Goal: Information Seeking & Learning: Learn about a topic

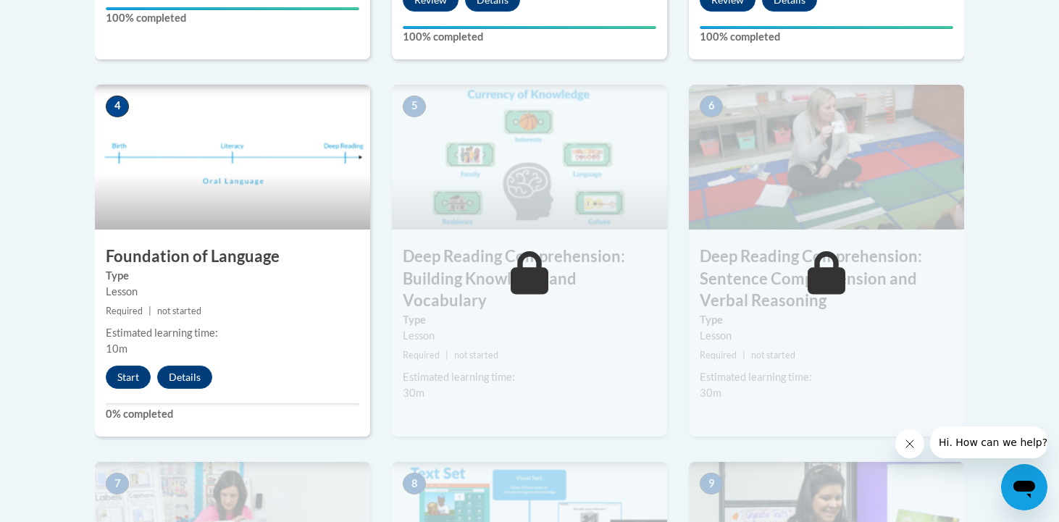
scroll to position [802, 0]
click at [131, 370] on button "Start" at bounding box center [128, 376] width 45 height 23
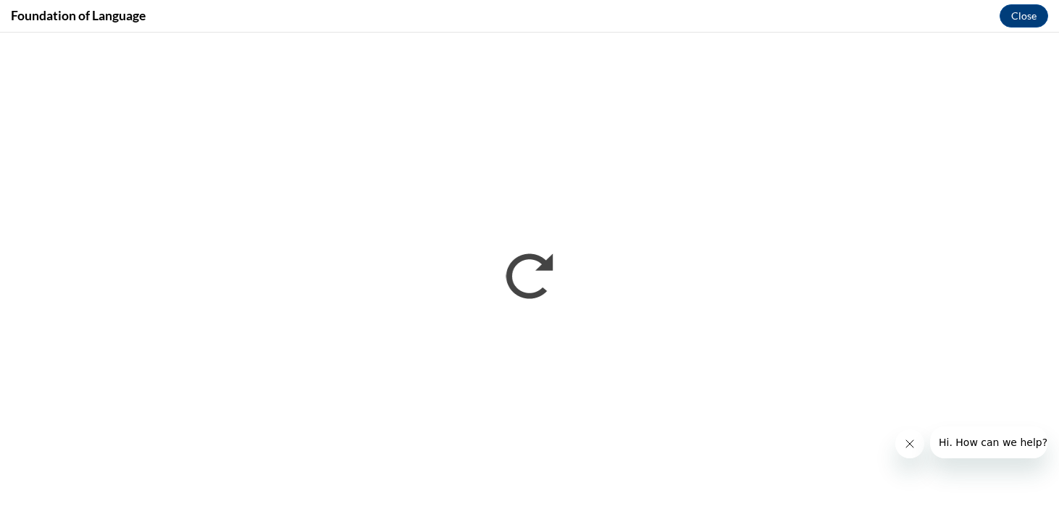
scroll to position [0, 0]
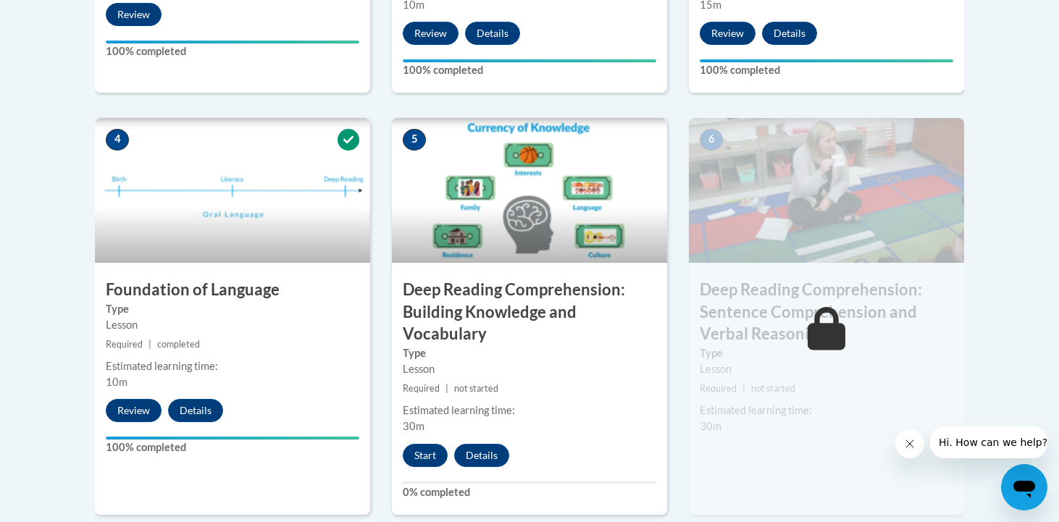
scroll to position [772, 0]
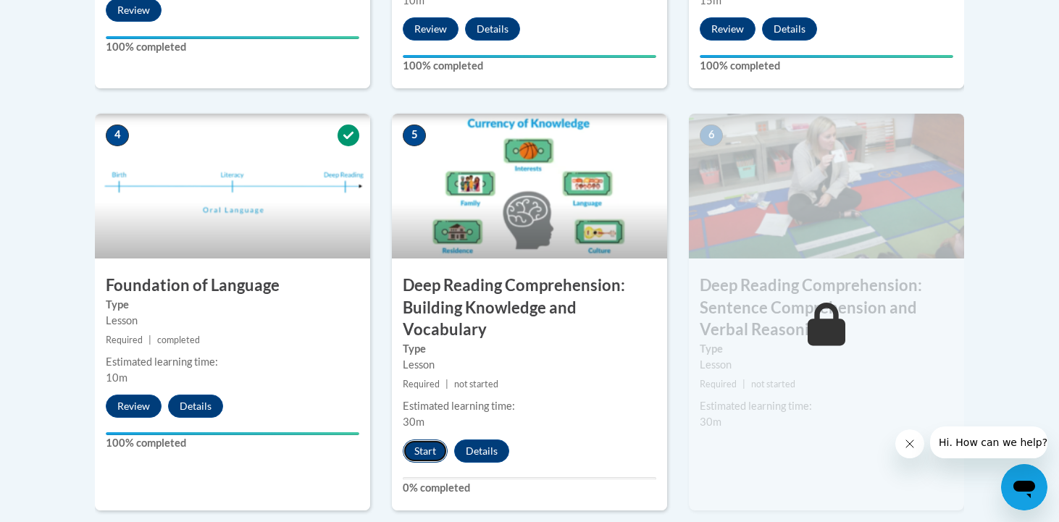
click at [428, 447] on button "Start" at bounding box center [425, 451] width 45 height 23
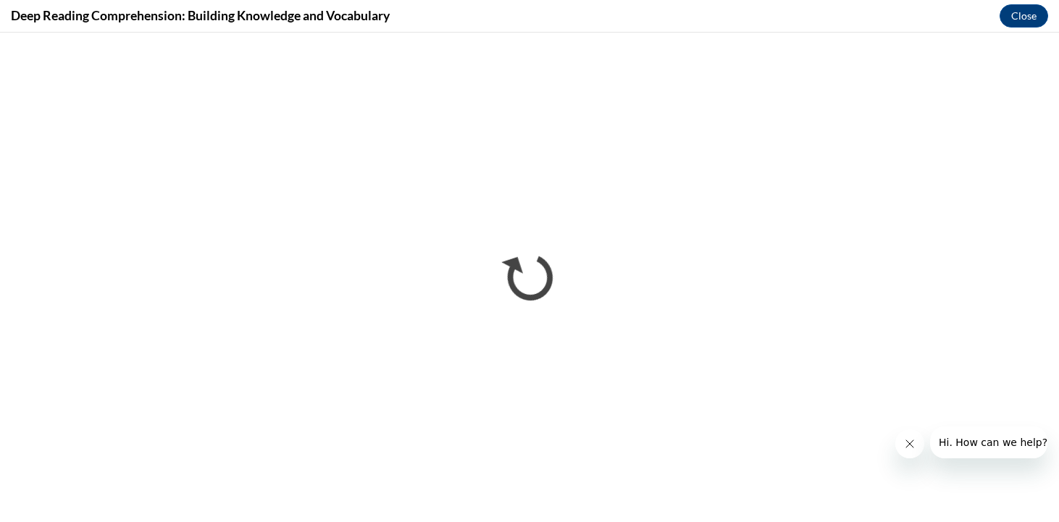
scroll to position [0, 0]
